Goal: Task Accomplishment & Management: Use online tool/utility

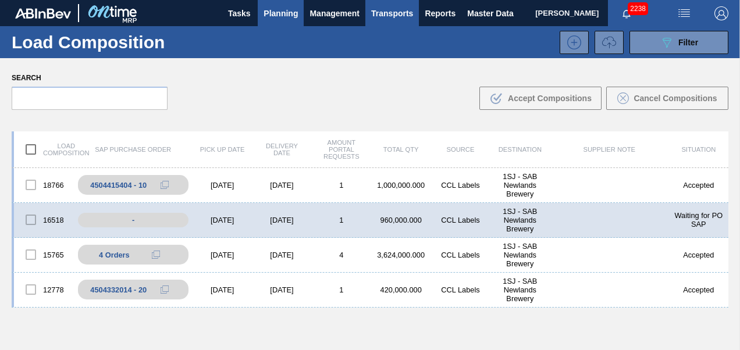
click at [288, 13] on span "Planning" at bounding box center [281, 13] width 34 height 14
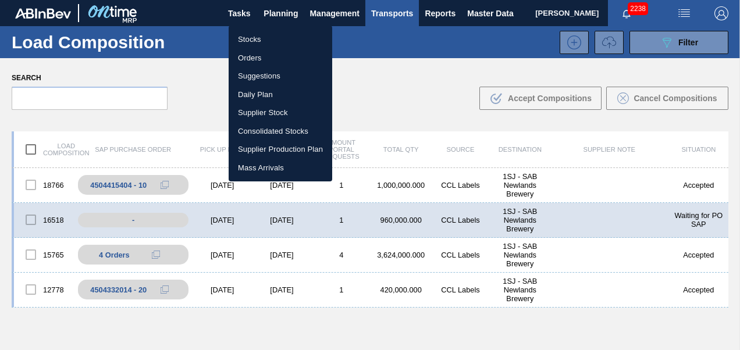
drag, startPoint x: 243, startPoint y: 41, endPoint x: 256, endPoint y: 37, distance: 13.4
click at [243, 41] on li "Stocks" at bounding box center [281, 39] width 104 height 19
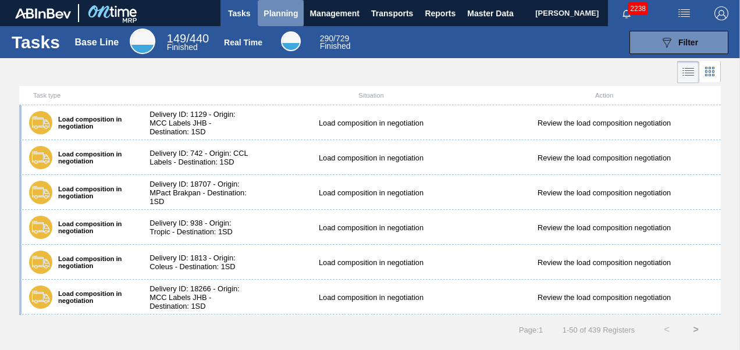
click at [282, 12] on span "Planning" at bounding box center [281, 13] width 34 height 14
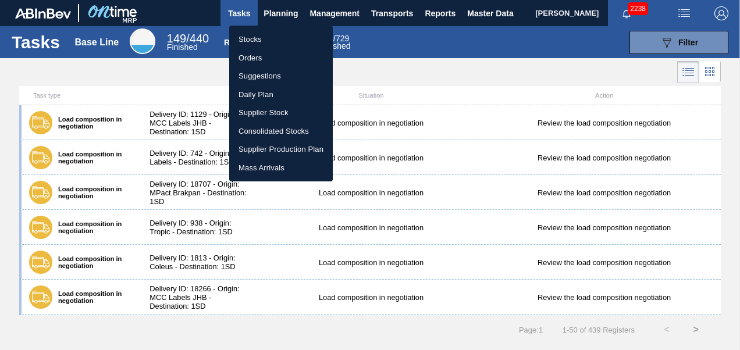
click at [249, 40] on li "Stocks" at bounding box center [281, 39] width 104 height 19
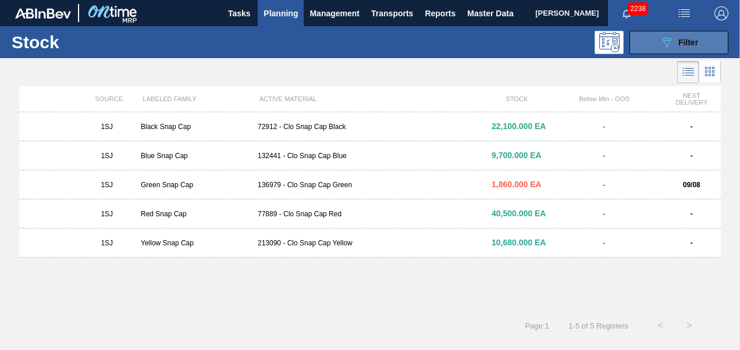
click at [668, 41] on icon "089F7B8B-B2A5-4AFE-B5C0-19BA573D28AC" at bounding box center [667, 43] width 14 height 14
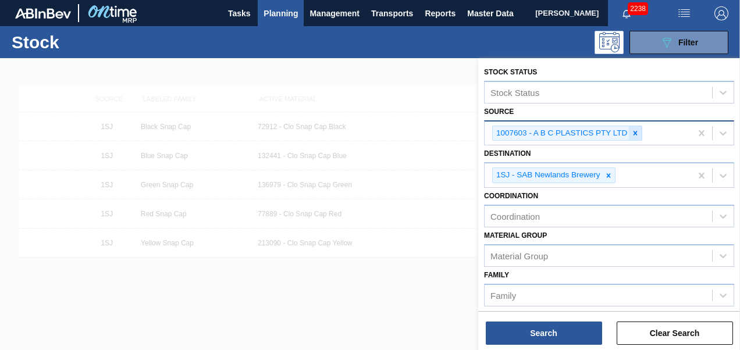
click at [637, 134] on icon at bounding box center [636, 133] width 4 height 4
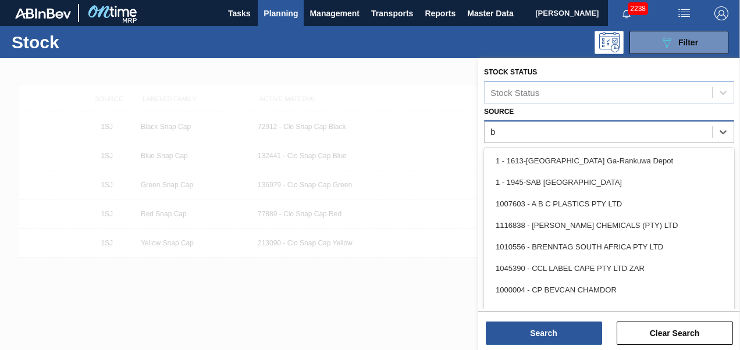
type input "br"
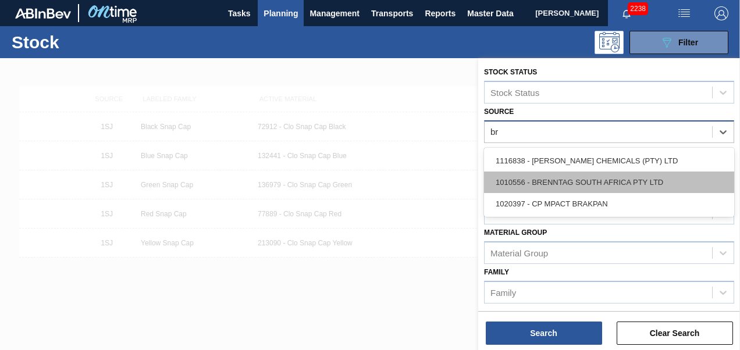
click at [598, 189] on div "1010556 - BRENNTAG SOUTH AFRICA PTY LTD" at bounding box center [609, 183] width 250 height 22
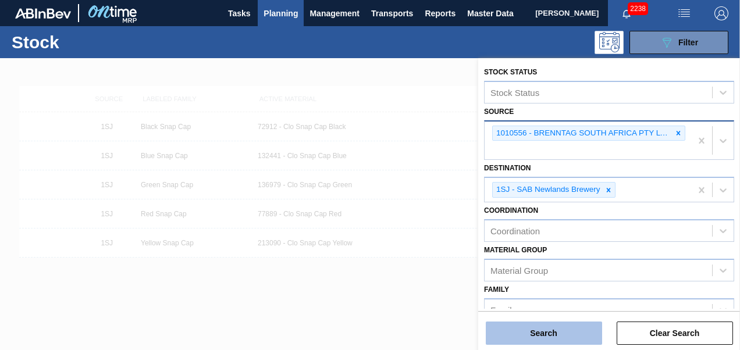
click at [522, 342] on button "Search" at bounding box center [544, 333] width 116 height 23
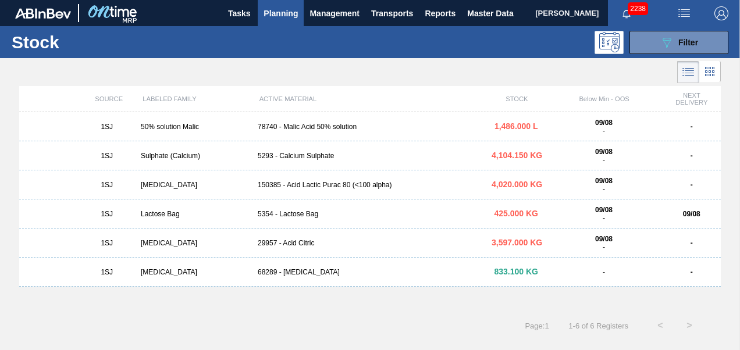
click at [289, 155] on div "5293 - Calcium Sulphate" at bounding box center [370, 156] width 234 height 8
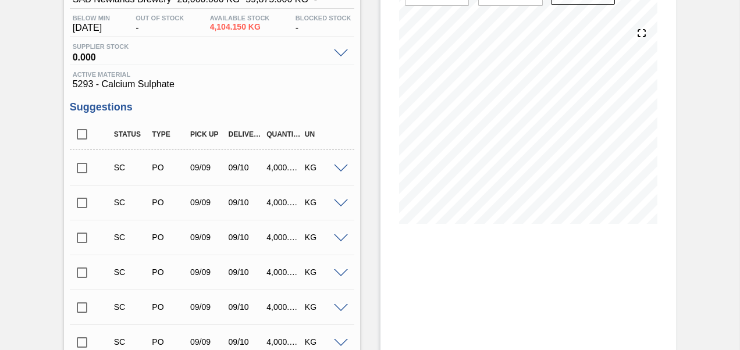
scroll to position [175, 0]
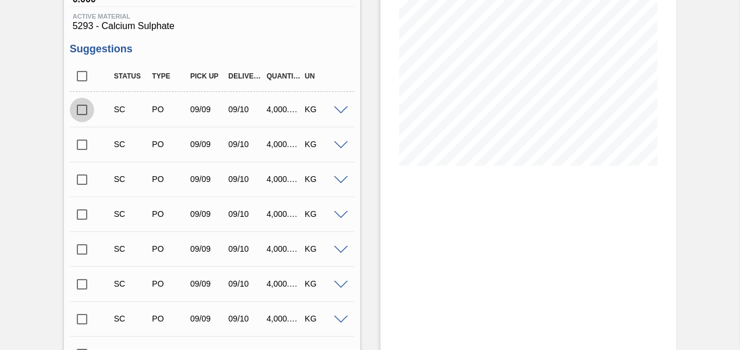
click at [77, 112] on input "checkbox" at bounding box center [82, 110] width 24 height 24
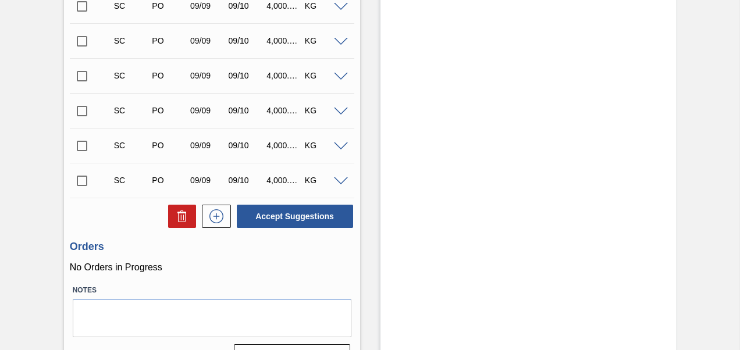
scroll to position [586, 0]
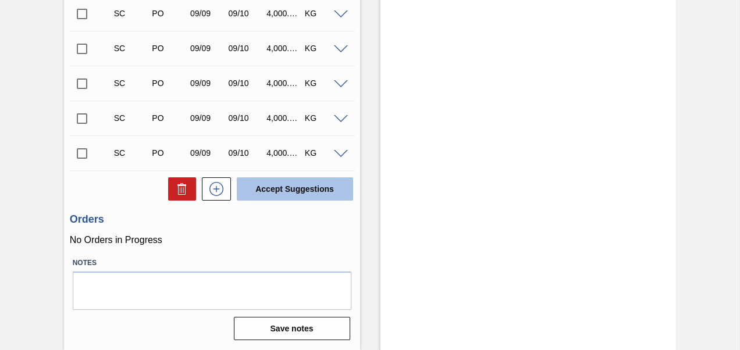
click at [273, 185] on button "Accept Suggestions" at bounding box center [295, 189] width 116 height 23
checkbox input "false"
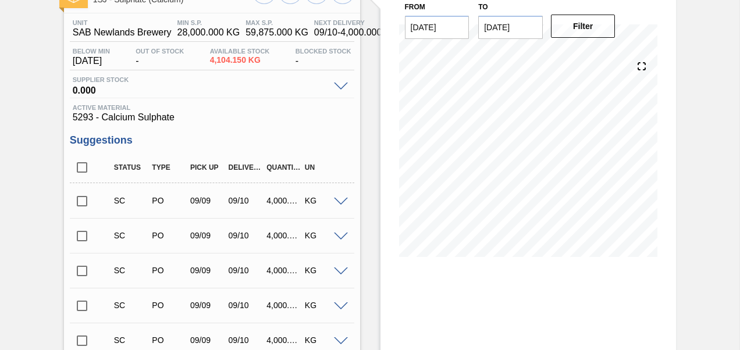
scroll to position [0, 0]
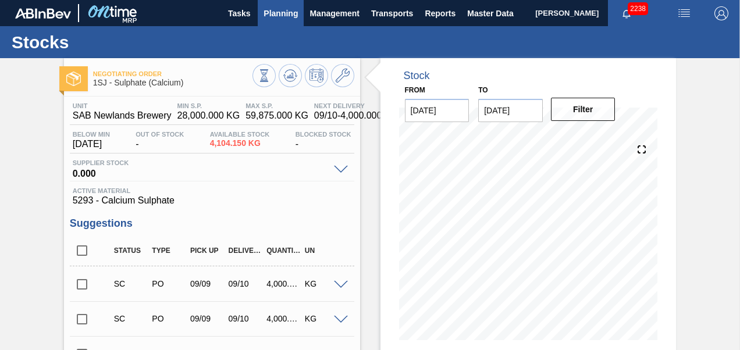
click at [271, 15] on span "Planning" at bounding box center [281, 13] width 34 height 14
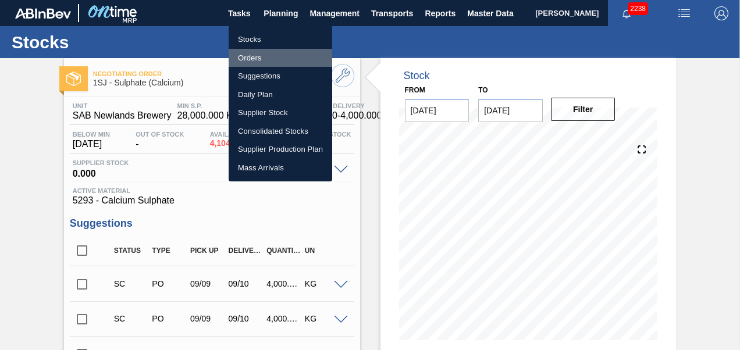
click at [258, 54] on li "Orders" at bounding box center [281, 58] width 104 height 19
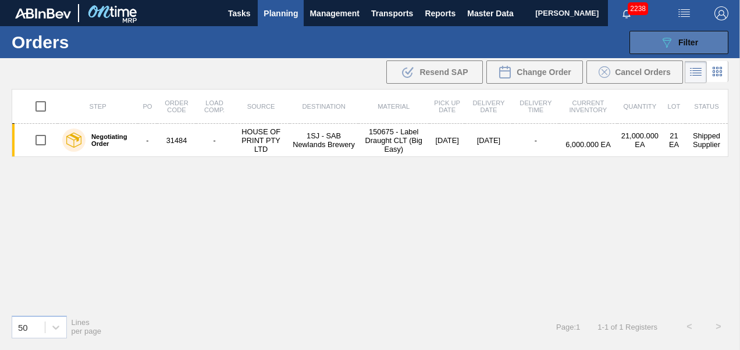
click at [661, 49] on icon "089F7B8B-B2A5-4AFE-B5C0-19BA573D28AC" at bounding box center [667, 43] width 14 height 14
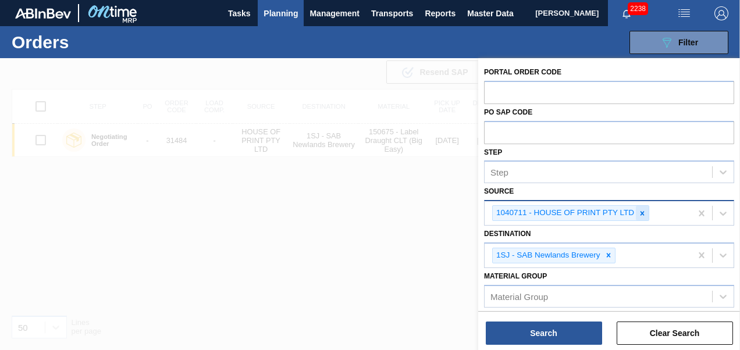
click at [646, 214] on icon at bounding box center [643, 214] width 8 height 8
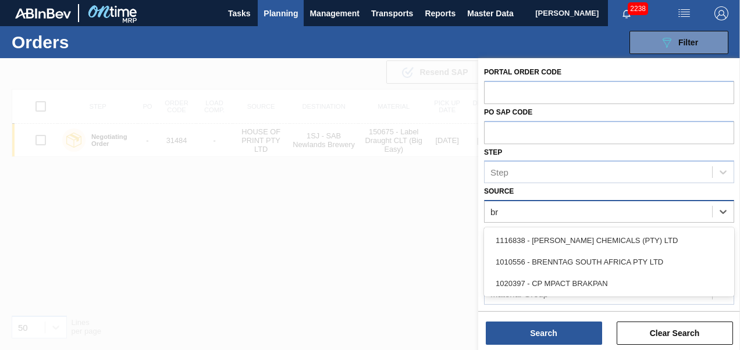
type input "bre"
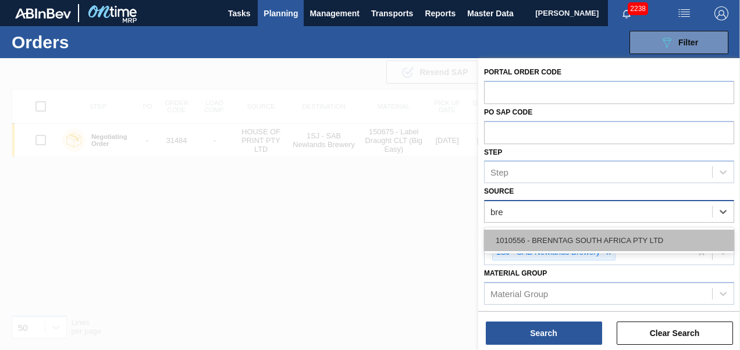
click at [603, 245] on div "1010556 - BRENNTAG SOUTH AFRICA PTY LTD" at bounding box center [609, 241] width 250 height 22
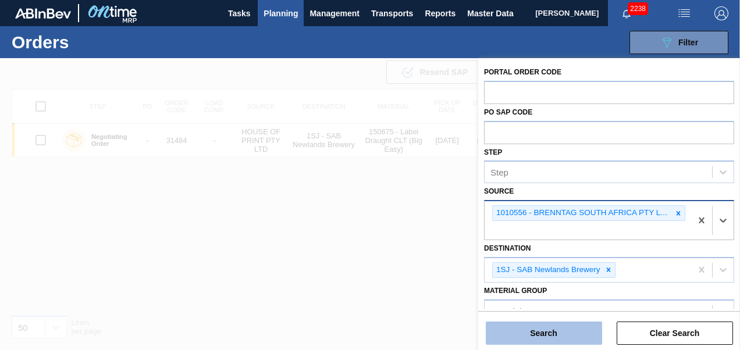
click at [543, 334] on button "Search" at bounding box center [544, 333] width 116 height 23
